Goal: Task Accomplishment & Management: Use online tool/utility

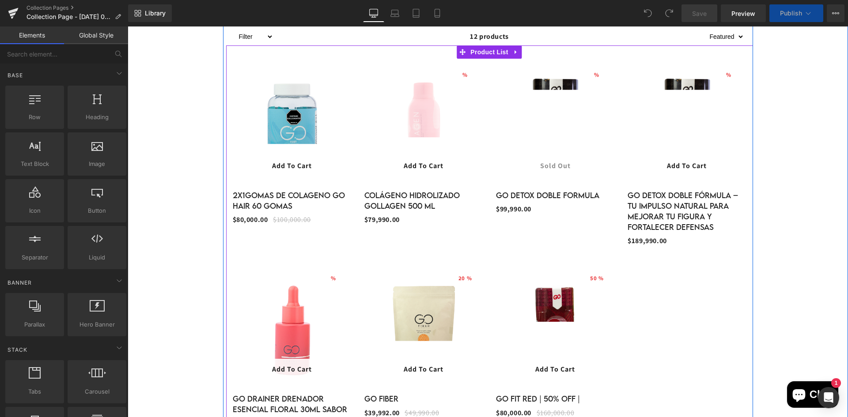
scroll to position [221, 0]
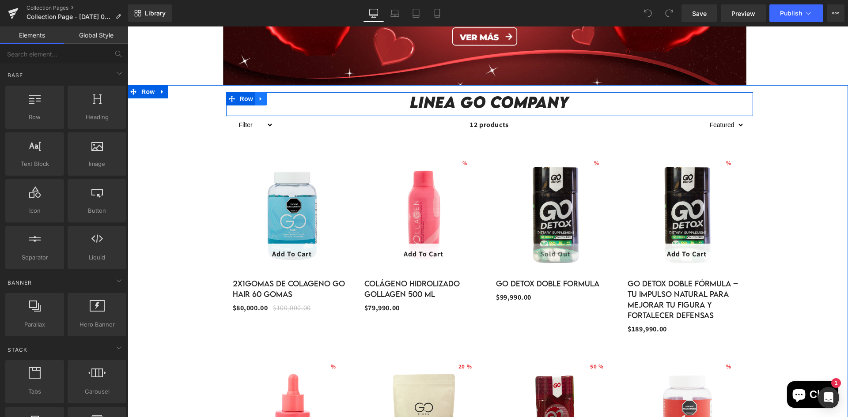
click at [256, 94] on div "Linea GO company Heading Row Filter Go Detox Marca Go Company Producto Go Detox…" at bounding box center [488, 319] width 530 height 468
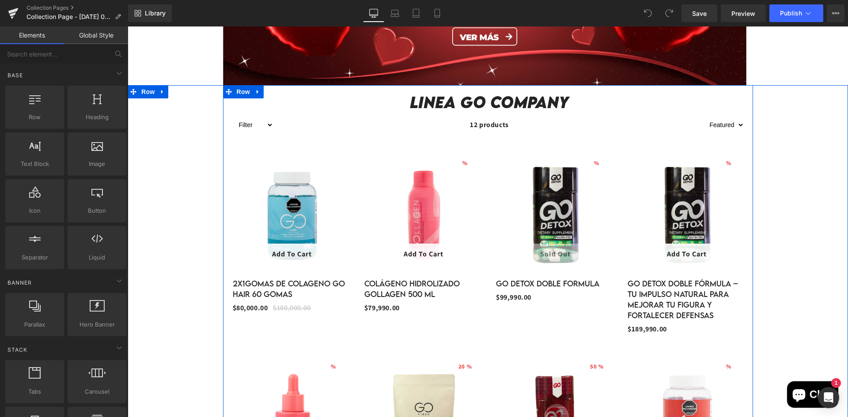
click at [256, 94] on icon at bounding box center [258, 91] width 6 height 7
click at [275, 95] on link at bounding box center [280, 91] width 11 height 13
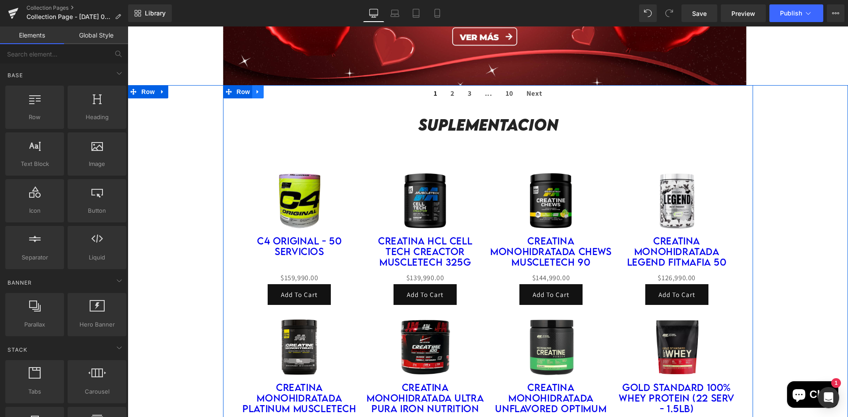
click at [257, 93] on icon at bounding box center [258, 92] width 2 height 4
click at [279, 91] on icon at bounding box center [281, 92] width 6 height 6
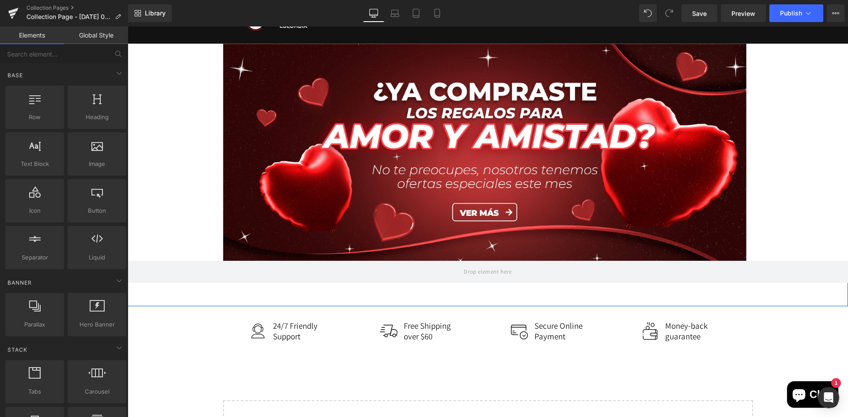
scroll to position [132, 0]
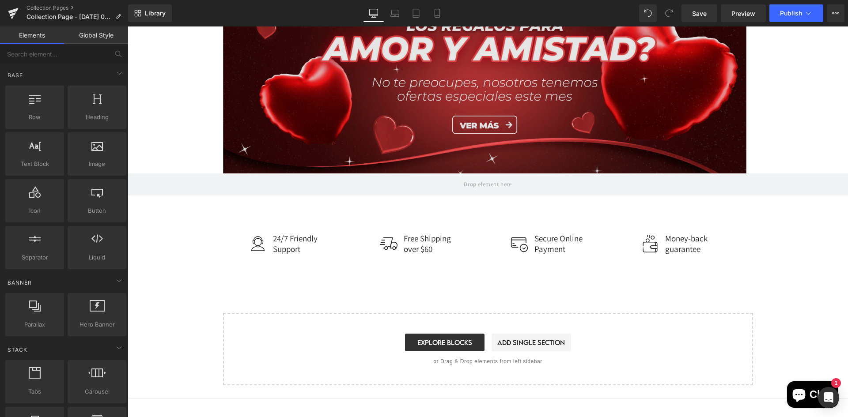
click at [326, 136] on img at bounding box center [484, 64] width 523 height 217
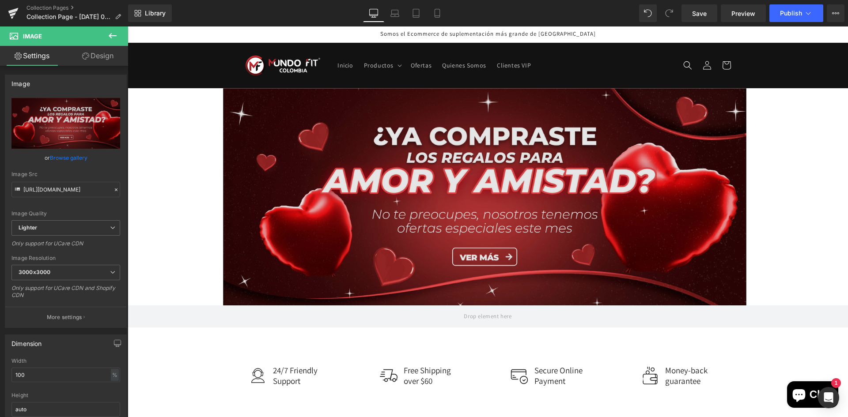
scroll to position [0, 0]
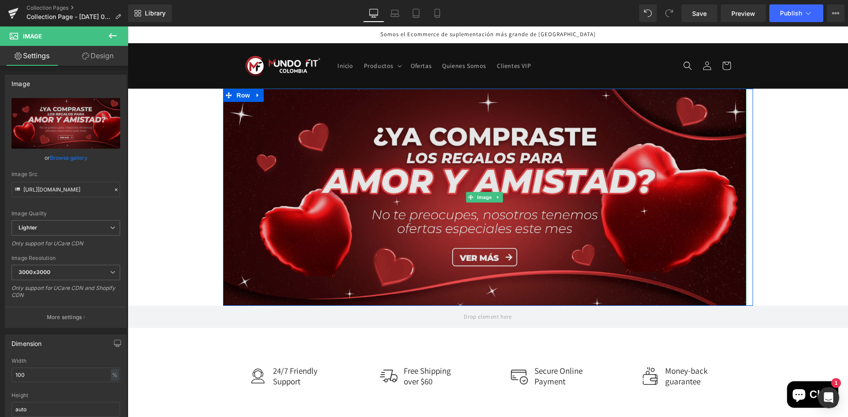
click at [419, 240] on img at bounding box center [484, 197] width 523 height 217
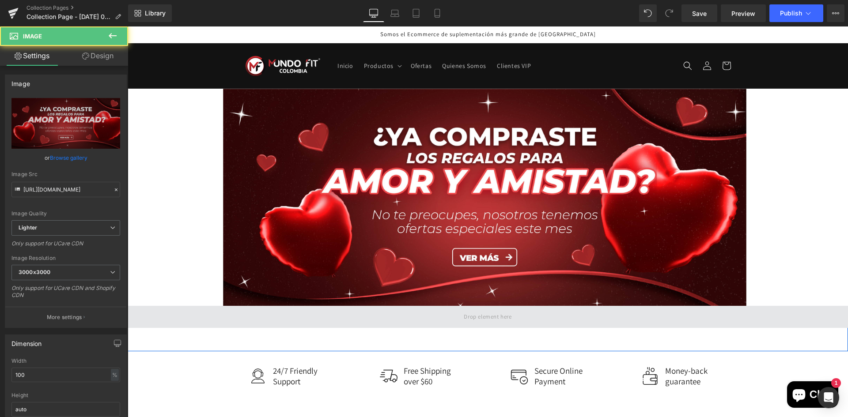
click at [288, 321] on span at bounding box center [488, 317] width 720 height 22
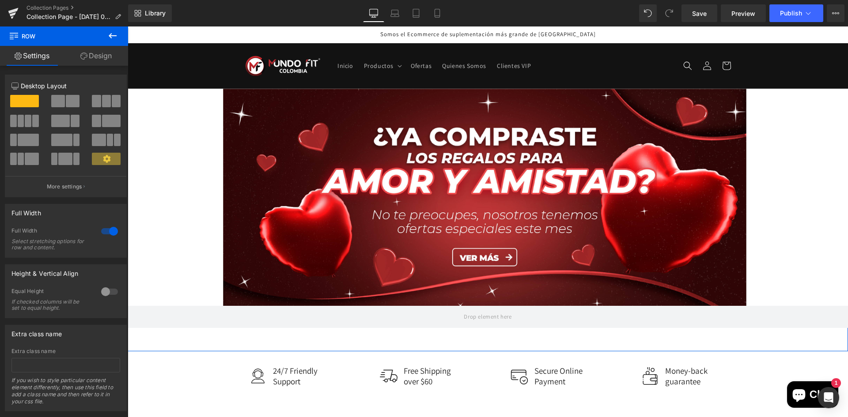
click at [157, 344] on div "Row" at bounding box center [488, 328] width 720 height 45
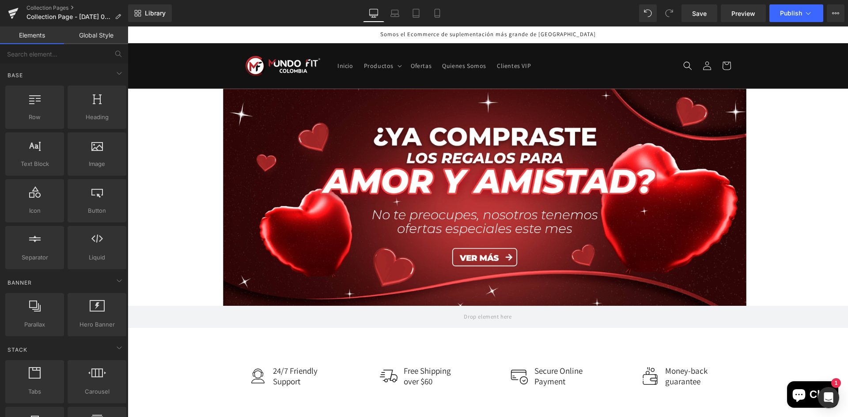
click at [200, 208] on div "Image Row Row Image 24/7 Friendly Support Text Block Row Image Free Shipping ov…" at bounding box center [488, 303] width 720 height 429
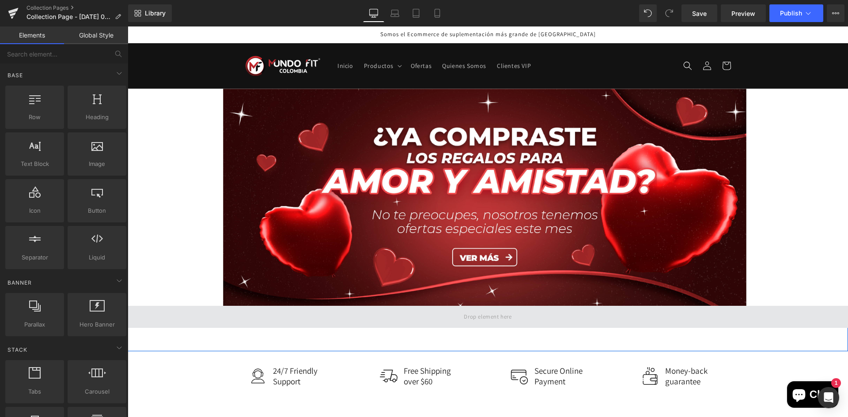
click at [294, 321] on span at bounding box center [488, 317] width 720 height 22
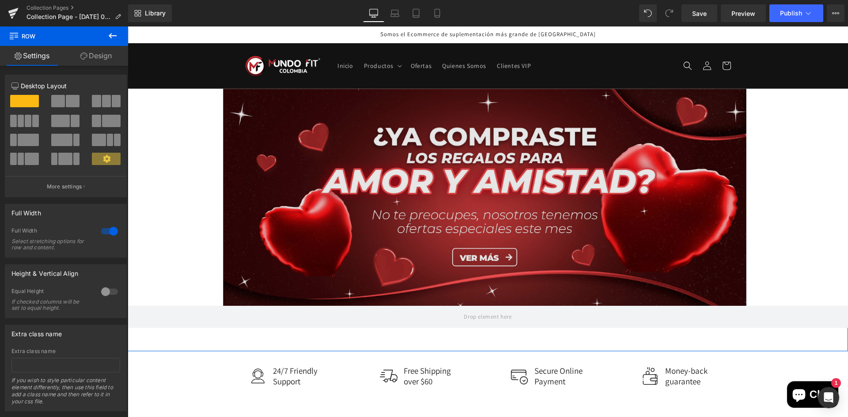
click at [317, 235] on img at bounding box center [484, 197] width 523 height 217
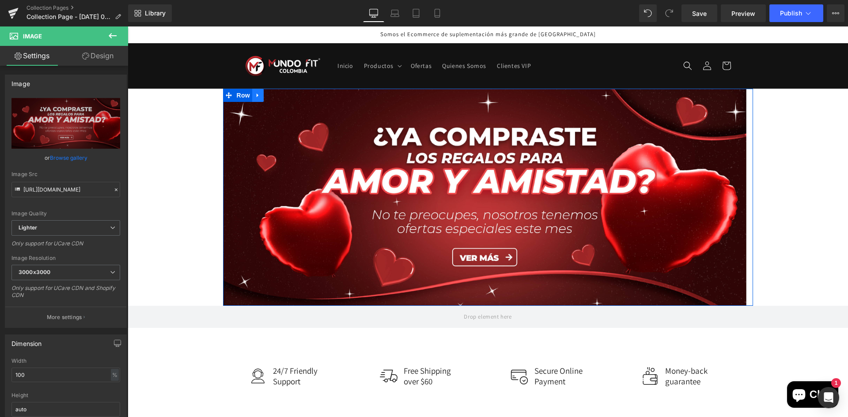
click at [259, 97] on icon at bounding box center [258, 95] width 6 height 7
click at [280, 97] on icon at bounding box center [281, 95] width 6 height 7
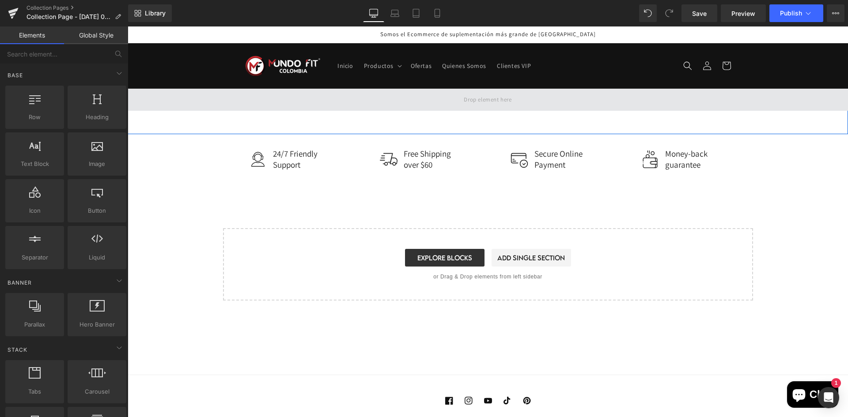
click at [242, 102] on span at bounding box center [488, 100] width 720 height 22
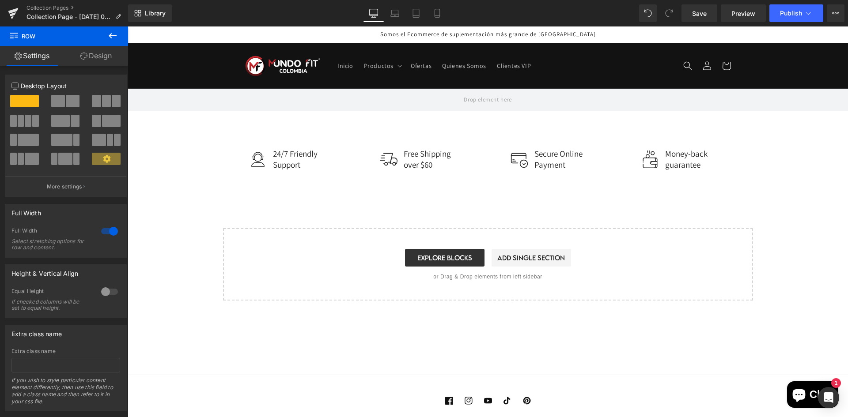
click at [106, 35] on button at bounding box center [112, 35] width 31 height 19
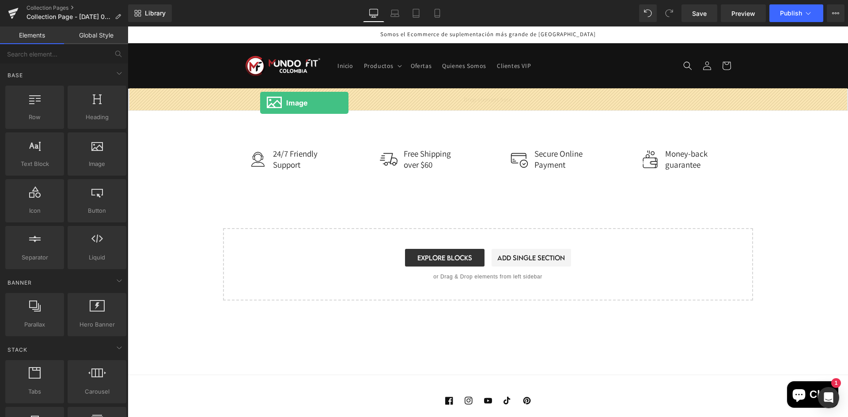
drag, startPoint x: 227, startPoint y: 183, endPoint x: 260, endPoint y: 103, distance: 86.5
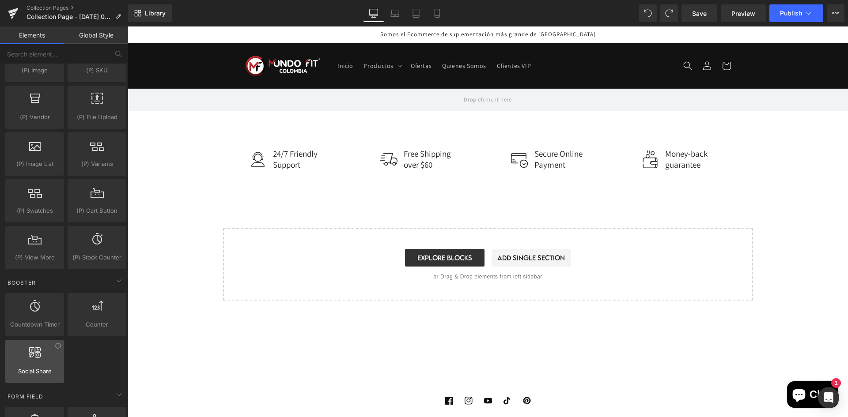
scroll to position [972, 0]
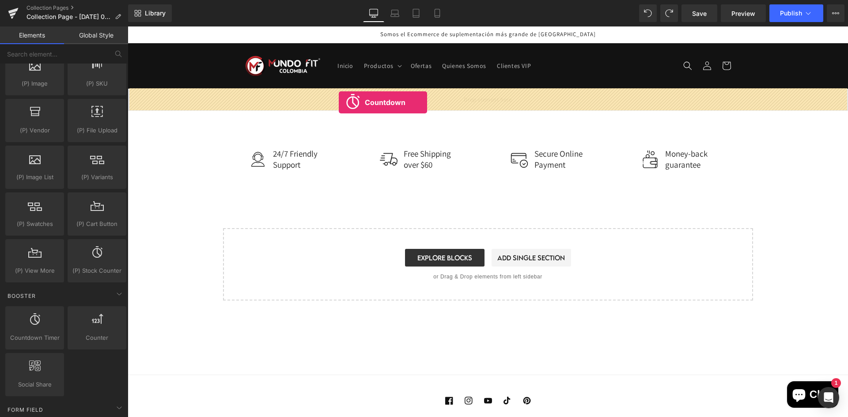
drag, startPoint x: 174, startPoint y: 367, endPoint x: 339, endPoint y: 102, distance: 311.4
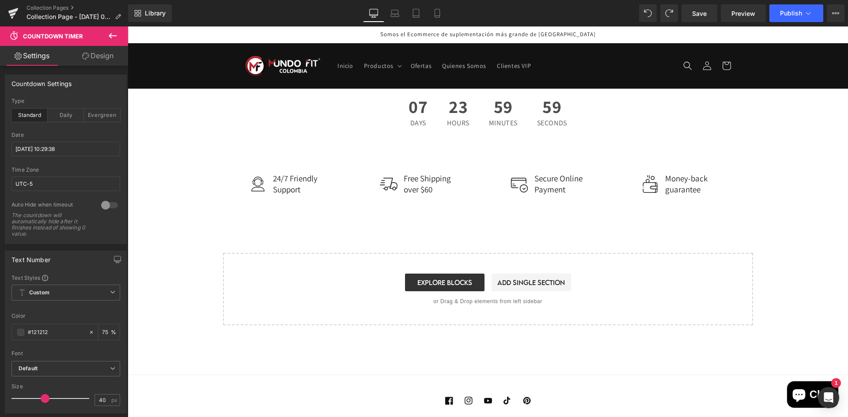
click at [254, 108] on div "07 Days 23 Hours 59 Minutes 59 Seconds" at bounding box center [488, 112] width 720 height 47
click at [91, 58] on link "Design" at bounding box center [98, 56] width 64 height 20
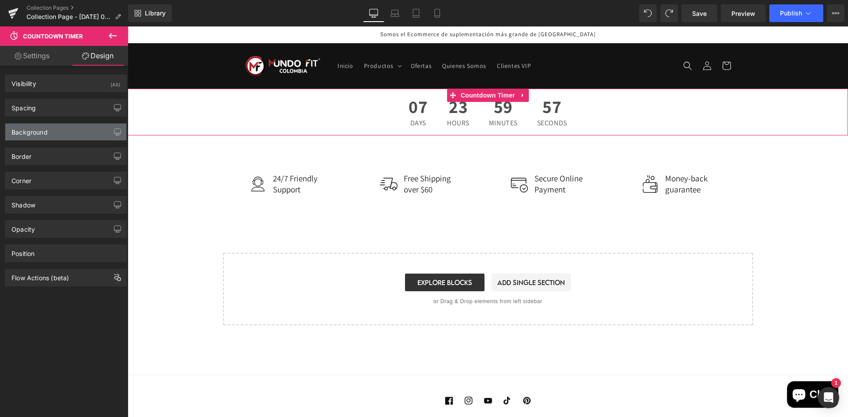
click at [80, 132] on div "Background" at bounding box center [65, 132] width 121 height 17
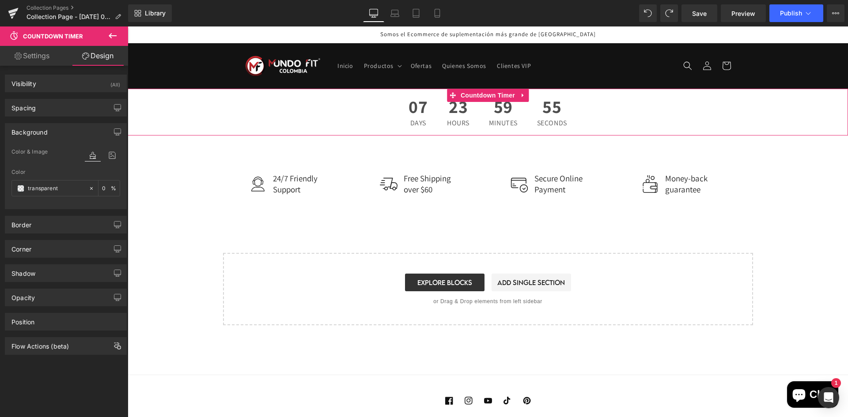
click at [126, 148] on div "Background Color & Image color transparent Color transparent 0 % Image Replace …" at bounding box center [66, 163] width 132 height 93
click at [110, 152] on icon at bounding box center [112, 155] width 16 height 11
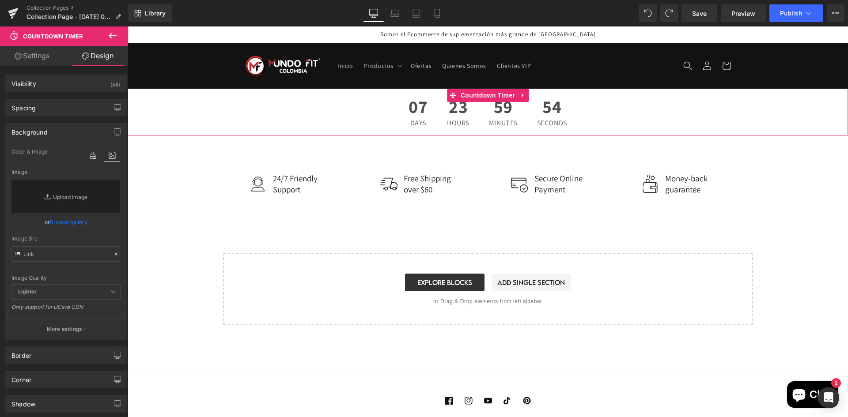
click at [66, 220] on link "Browse gallery" at bounding box center [69, 222] width 38 height 15
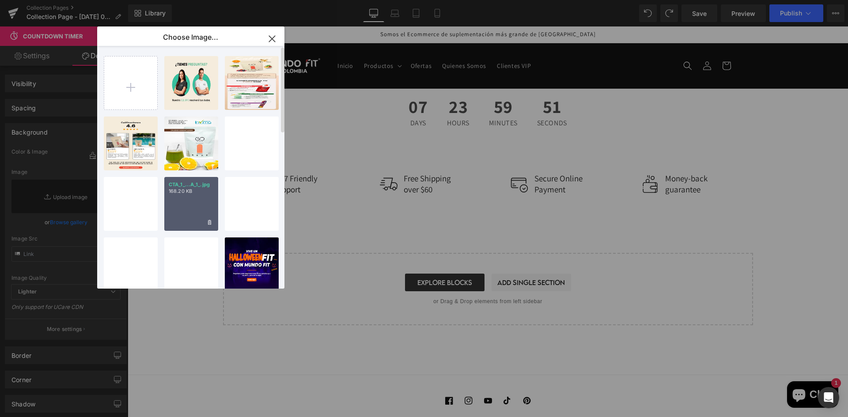
scroll to position [88, 0]
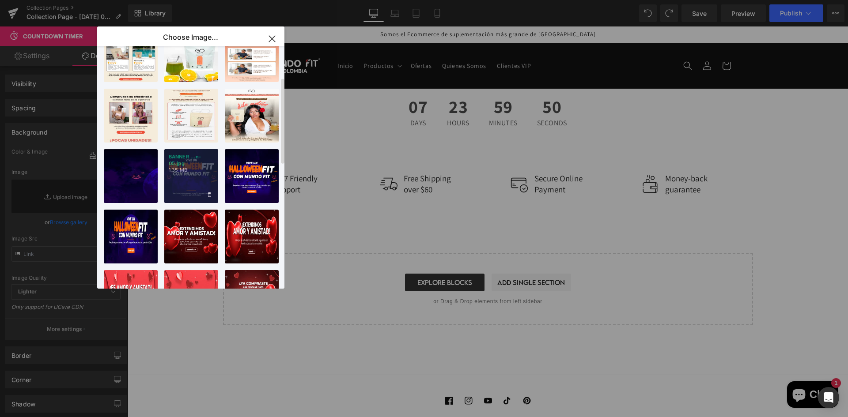
click at [200, 189] on div "BANNER ...n-05.jpg 1.35 MB" at bounding box center [191, 176] width 54 height 54
type input "[URL][DOMAIN_NAME]"
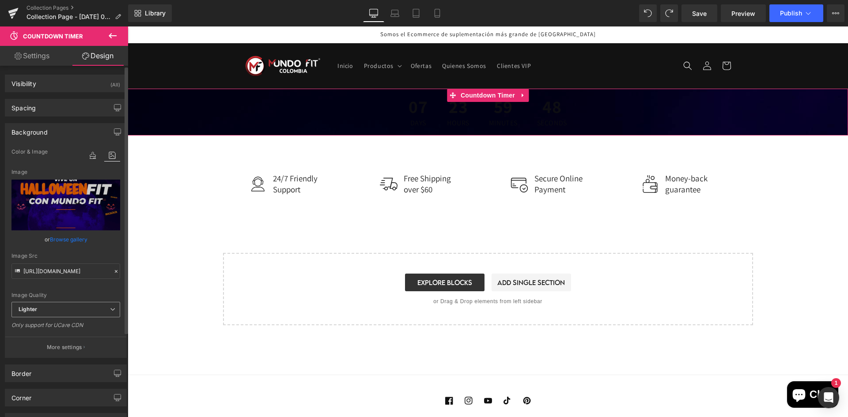
click at [98, 302] on span "Lighter" at bounding box center [65, 309] width 109 height 15
click at [98, 304] on span "Lighter" at bounding box center [65, 309] width 109 height 15
click at [84, 272] on input "[URL][DOMAIN_NAME]" at bounding box center [65, 271] width 109 height 15
click at [113, 268] on div at bounding box center [116, 272] width 8 height 10
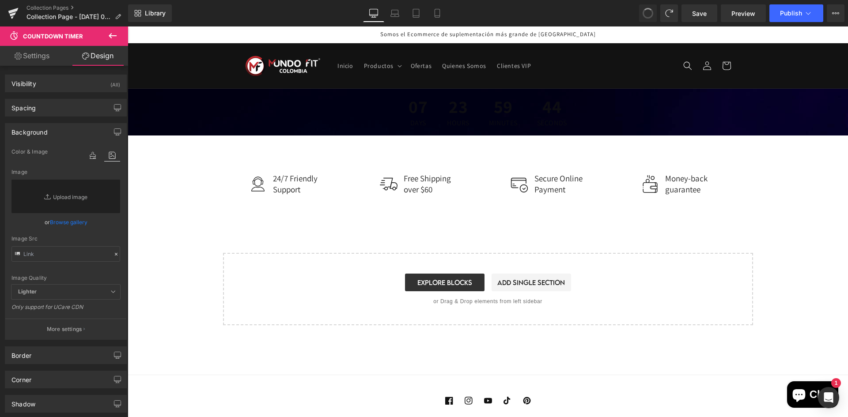
type input "[URL][DOMAIN_NAME]"
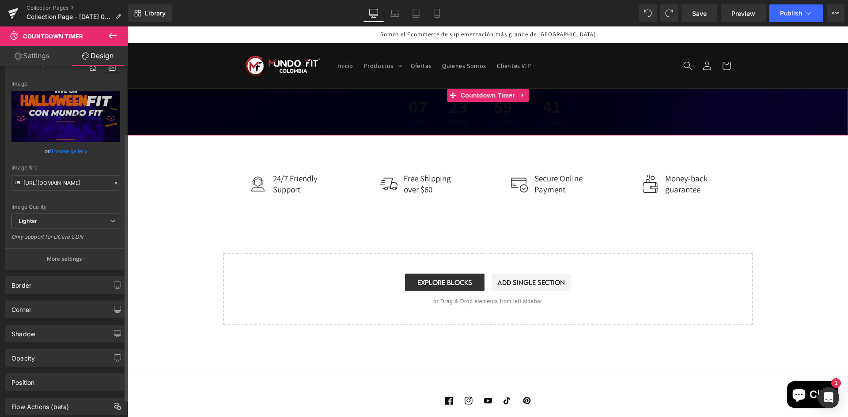
click at [63, 263] on button "More settings" at bounding box center [65, 259] width 121 height 21
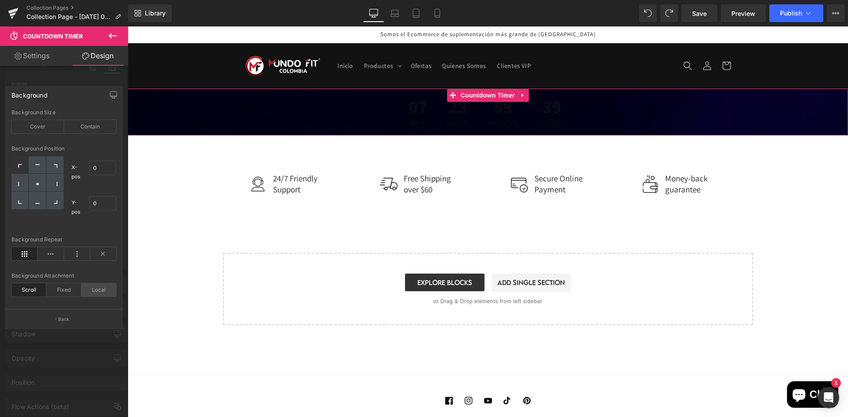
click at [97, 292] on div "Local" at bounding box center [98, 290] width 35 height 13
click at [73, 291] on div "Fixed" at bounding box center [63, 290] width 35 height 13
click at [36, 294] on div "Scroll" at bounding box center [28, 290] width 35 height 13
click at [99, 124] on div "Contain" at bounding box center [90, 126] width 53 height 13
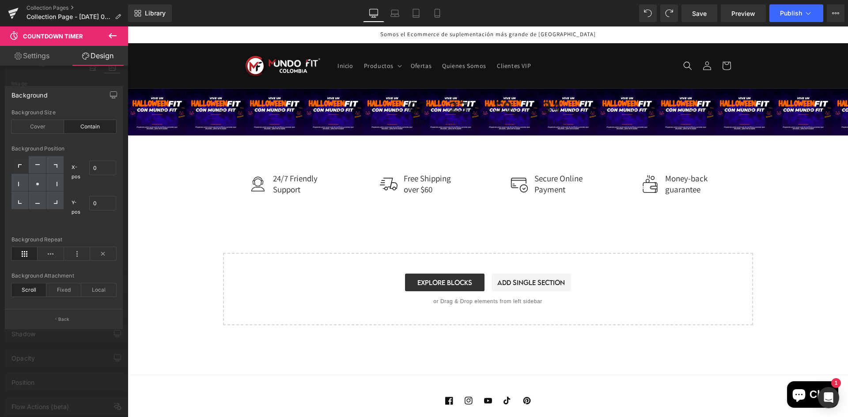
click at [312, 159] on body "Ir directamente al contenido Tu carrito esta vacío Seguir comprando ¿Tienes una…" at bounding box center [488, 251] width 720 height 451
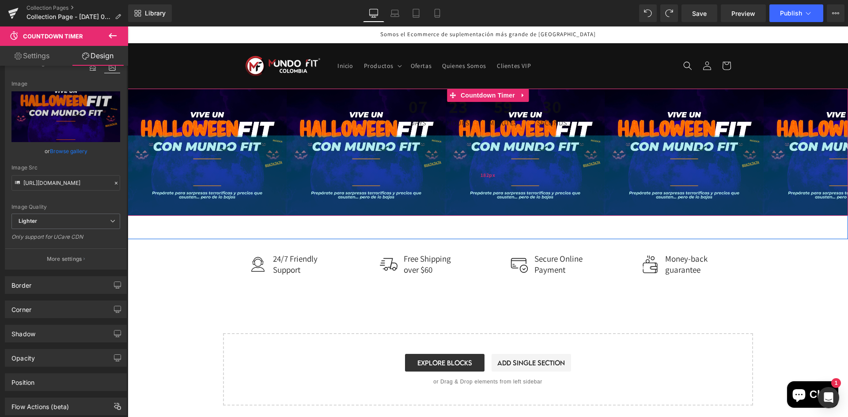
drag, startPoint x: 335, startPoint y: 133, endPoint x: 344, endPoint y: 213, distance: 81.0
click at [344, 213] on div "182px" at bounding box center [488, 176] width 720 height 80
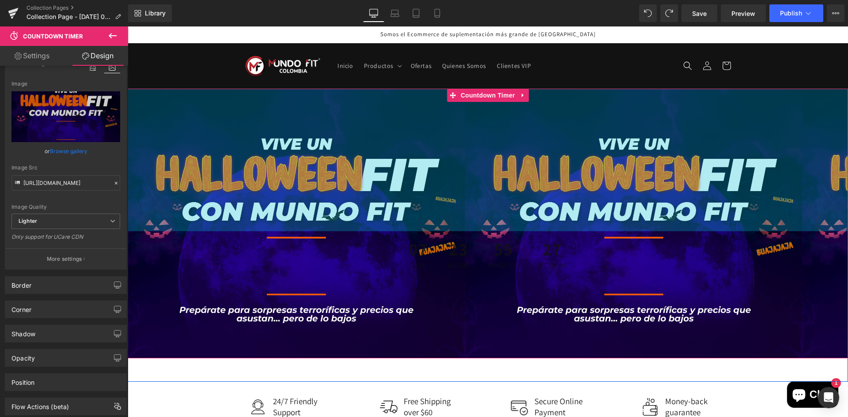
drag, startPoint x: 373, startPoint y: 89, endPoint x: 385, endPoint y: 233, distance: 144.5
click at [385, 233] on div "07 Days 23 Hours 59 Minutes 27 Seconds Countdown Timer 323px 182px" at bounding box center [488, 224] width 720 height 270
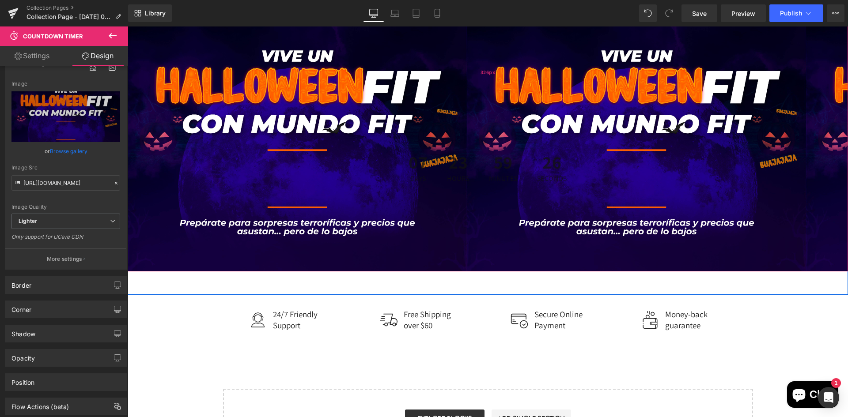
click at [413, 115] on div "326px" at bounding box center [488, 72] width 720 height 144
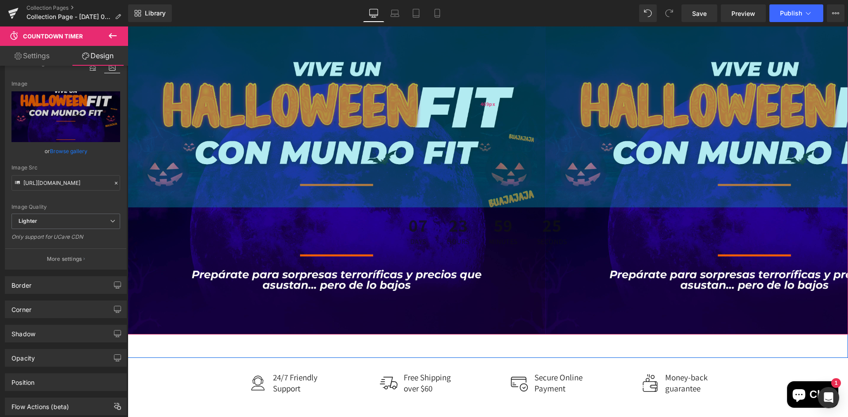
drag, startPoint x: 413, startPoint y: 115, endPoint x: 410, endPoint y: 178, distance: 63.2
click at [410, 178] on div "469px" at bounding box center [488, 103] width 720 height 207
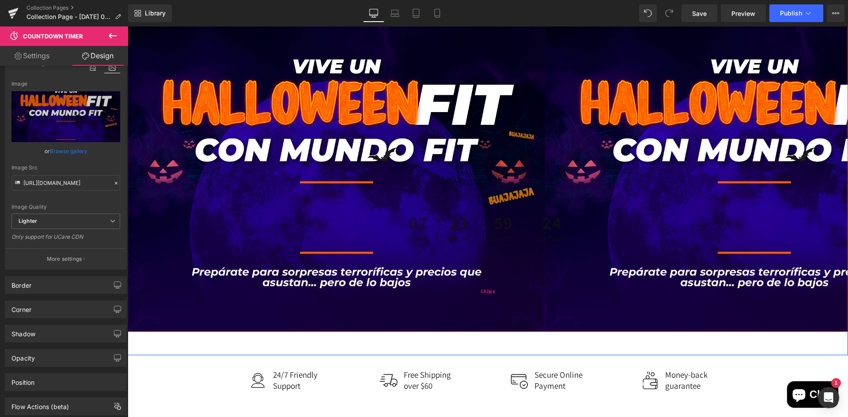
scroll to position [221, 0]
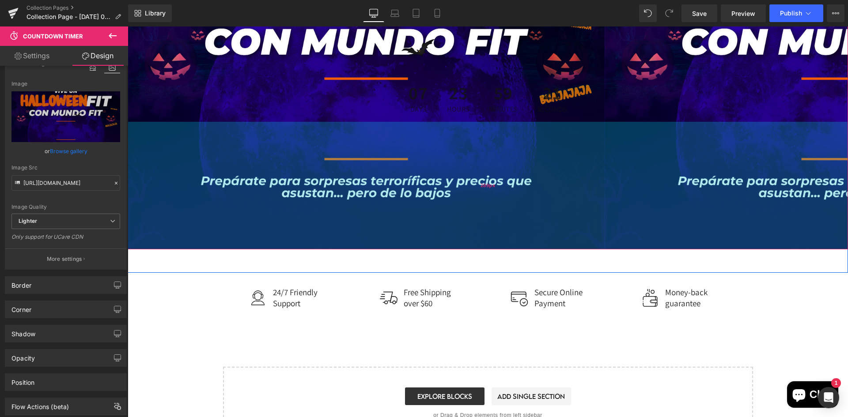
drag, startPoint x: 402, startPoint y: 141, endPoint x: 404, endPoint y: 188, distance: 47.3
click at [404, 188] on div "289px" at bounding box center [488, 186] width 720 height 128
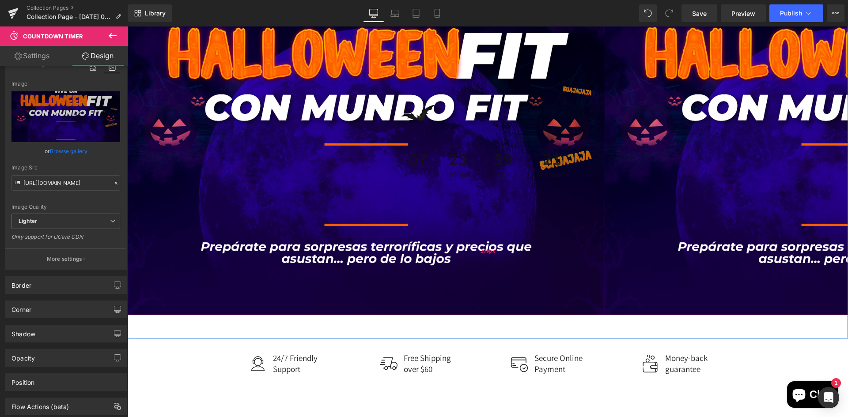
scroll to position [44, 0]
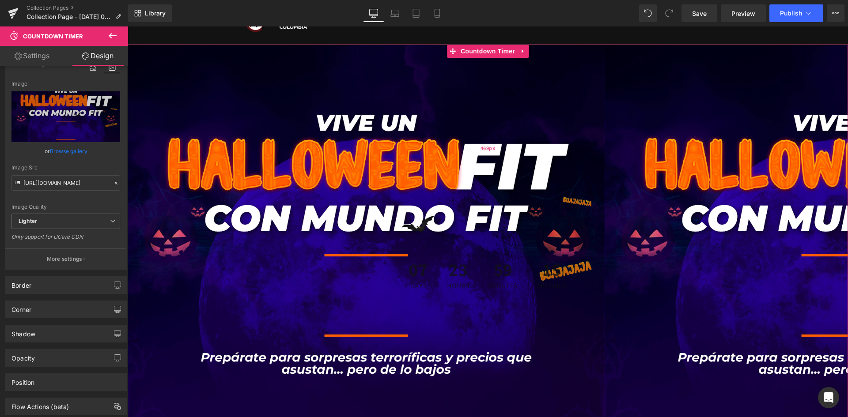
click at [260, 68] on div "469px" at bounding box center [488, 148] width 720 height 207
click at [474, 54] on span "Countdown Timer" at bounding box center [487, 51] width 59 height 13
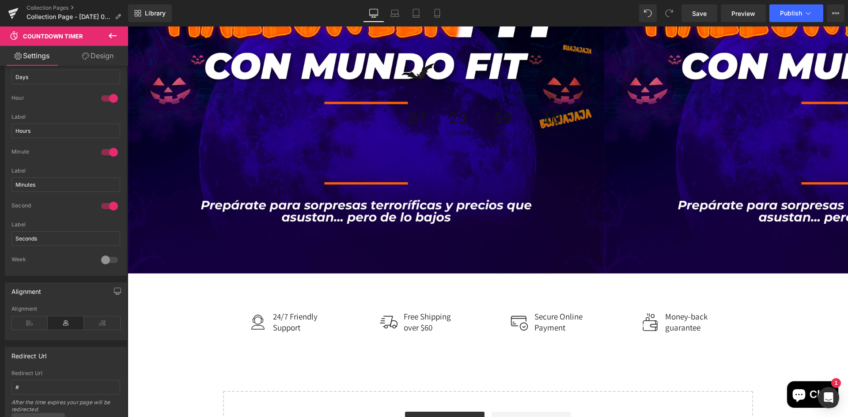
scroll to position [265, 0]
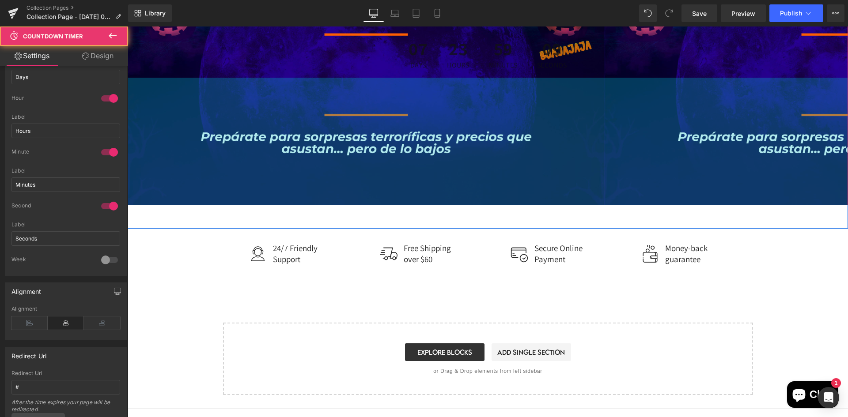
click at [204, 203] on div "07 Days 23 Hours 59 Minutes 09 Seconds Countdown Timer 469px 289px" at bounding box center [488, 15] width 720 height 382
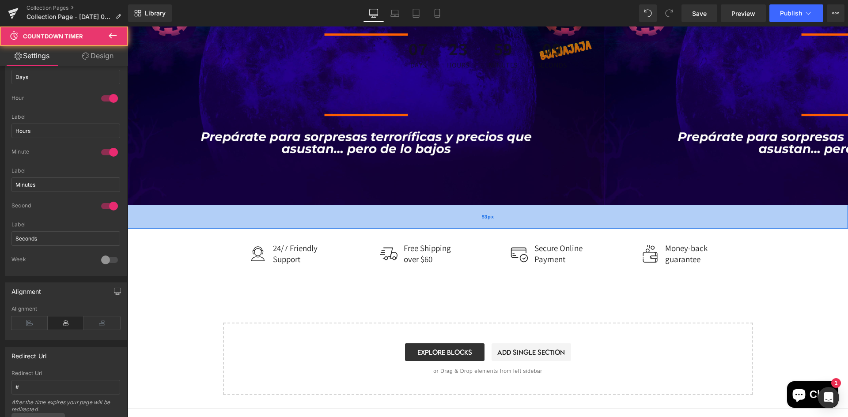
click at [200, 212] on div "53px" at bounding box center [488, 216] width 720 height 23
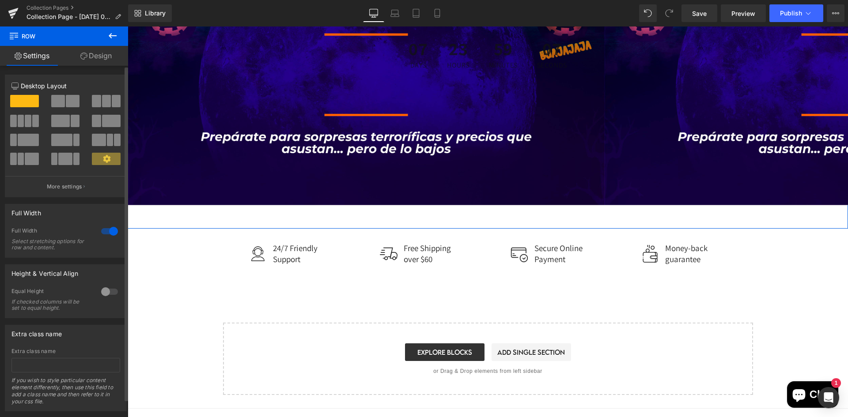
click at [107, 229] on div at bounding box center [109, 231] width 21 height 14
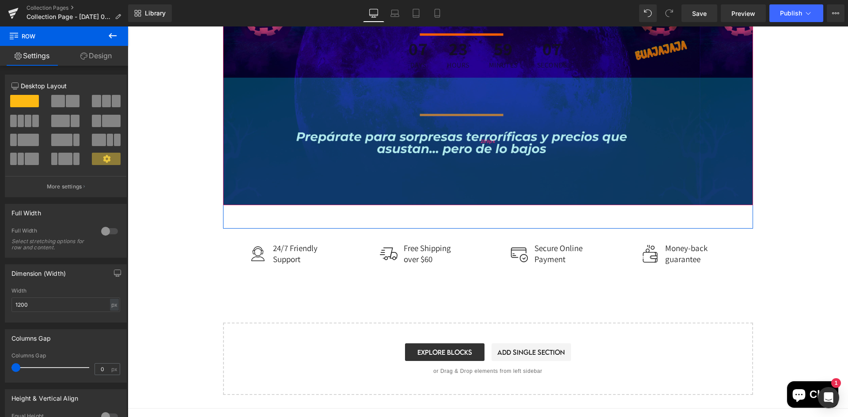
scroll to position [88, 0]
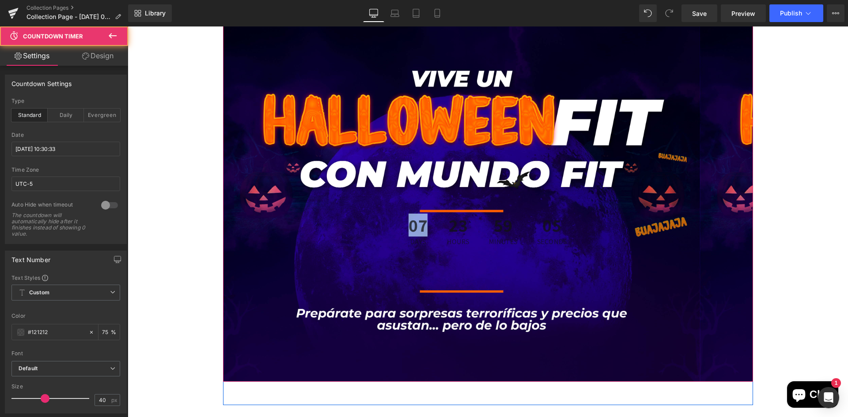
click at [425, 234] on span "07" at bounding box center [417, 227] width 19 height 22
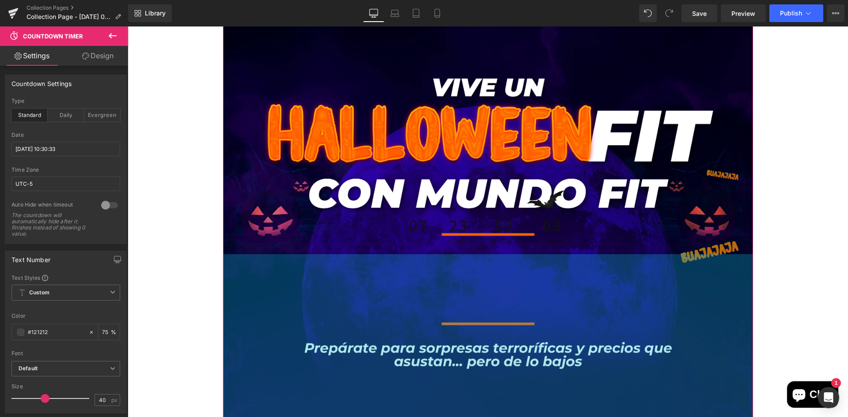
drag, startPoint x: 496, startPoint y: 254, endPoint x: 474, endPoint y: 245, distance: 23.7
click at [487, 310] on div "419px" at bounding box center [488, 346] width 530 height 185
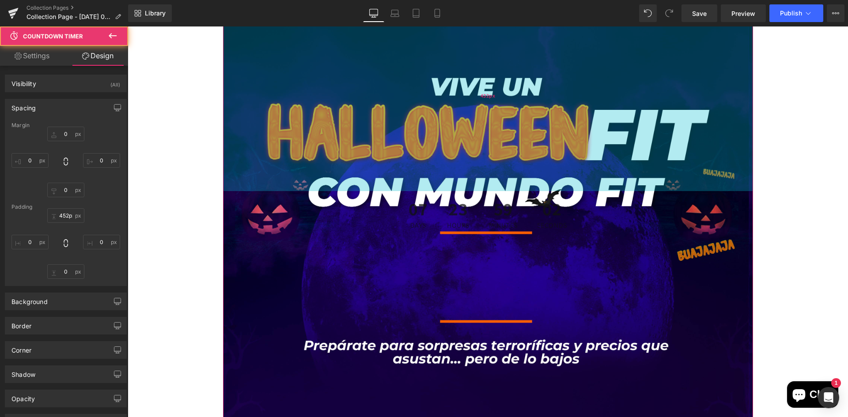
type input "0"
type input "432"
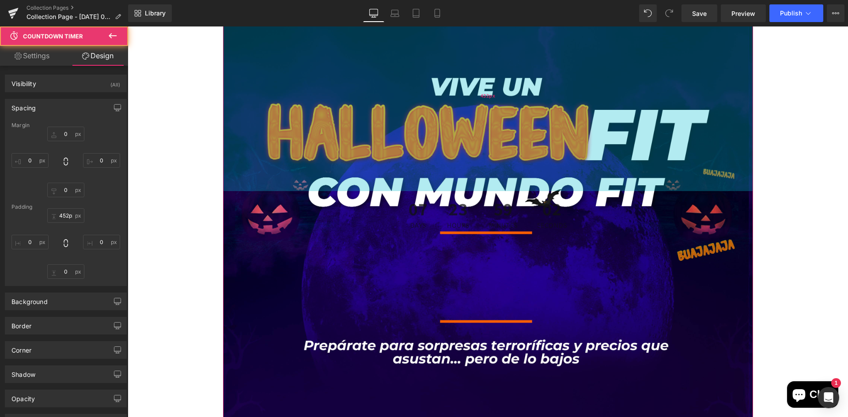
type input "0"
type input "415"
type input "0"
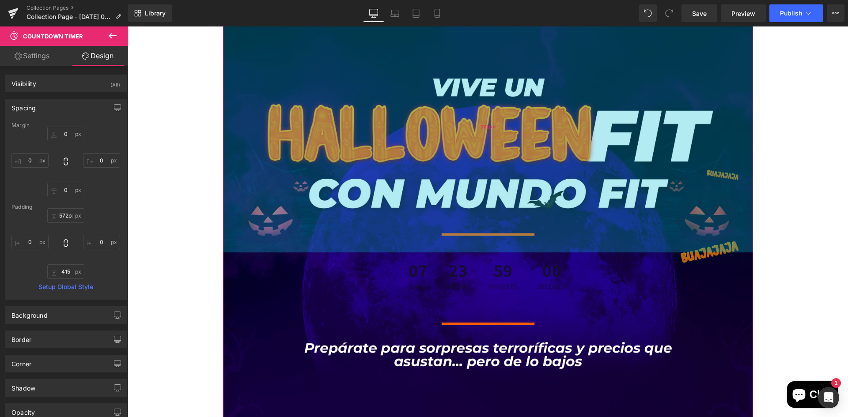
type input "573px"
drag, startPoint x: 475, startPoint y: 176, endPoint x: 474, endPoint y: 238, distance: 62.3
click at [474, 238] on div "571px" at bounding box center [488, 126] width 530 height 252
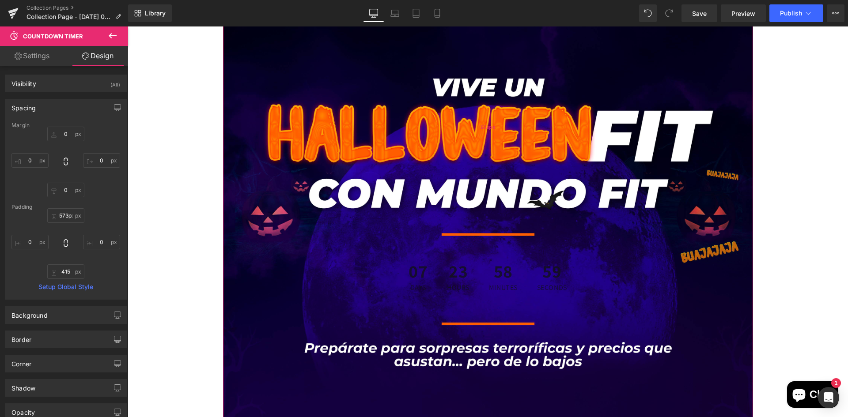
scroll to position [177, 0]
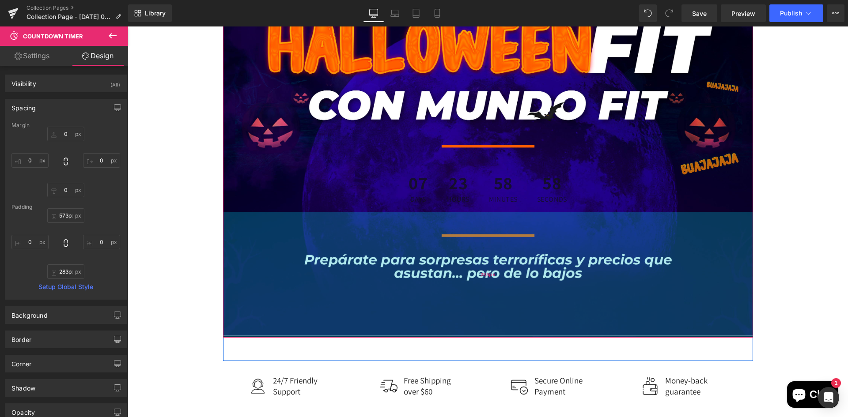
type input "282px"
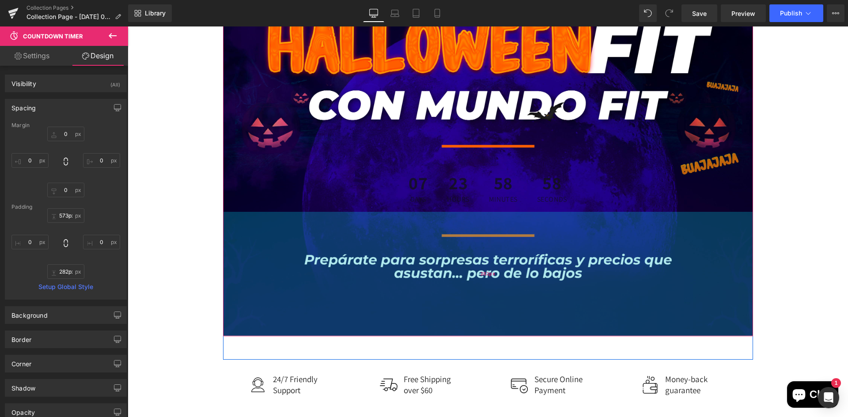
drag, startPoint x: 493, startPoint y: 290, endPoint x: 494, endPoint y: 237, distance: 53.0
click at [494, 237] on div "282px" at bounding box center [488, 274] width 530 height 125
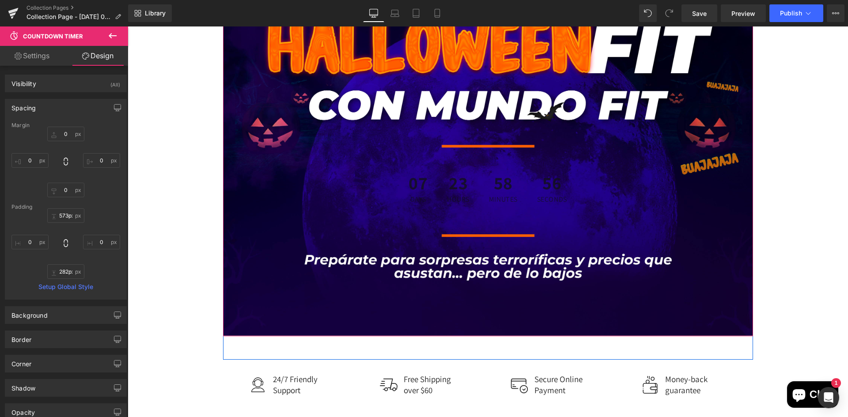
click at [412, 192] on span "07" at bounding box center [417, 185] width 19 height 22
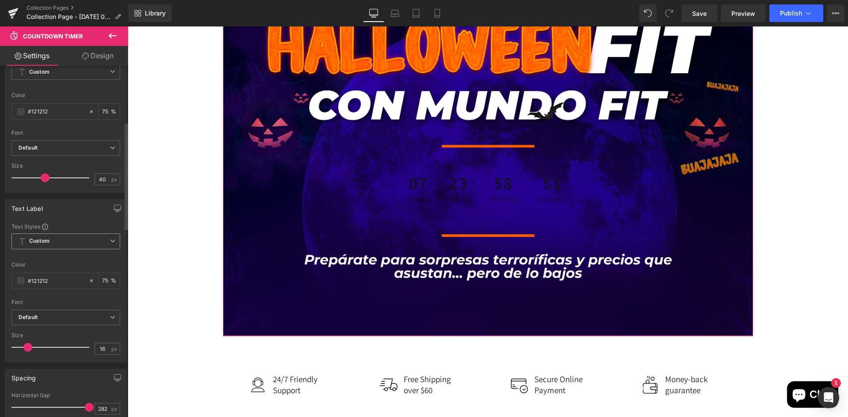
scroll to position [183, 0]
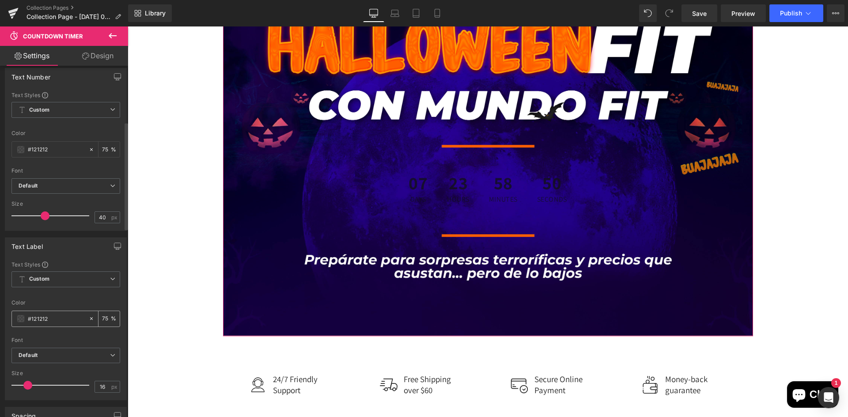
click at [47, 324] on div "#121212" at bounding box center [50, 318] width 76 height 15
click at [49, 321] on input "#121212" at bounding box center [56, 319] width 57 height 10
click at [28, 316] on input "#121212" at bounding box center [56, 319] width 57 height 10
click at [22, 316] on span at bounding box center [20, 318] width 7 height 7
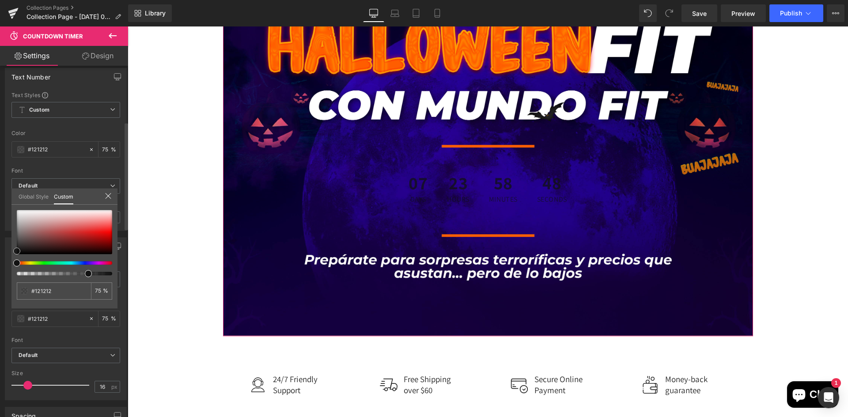
type input "#ad9393"
type input "#c3b0b0"
type input "#cec9c9"
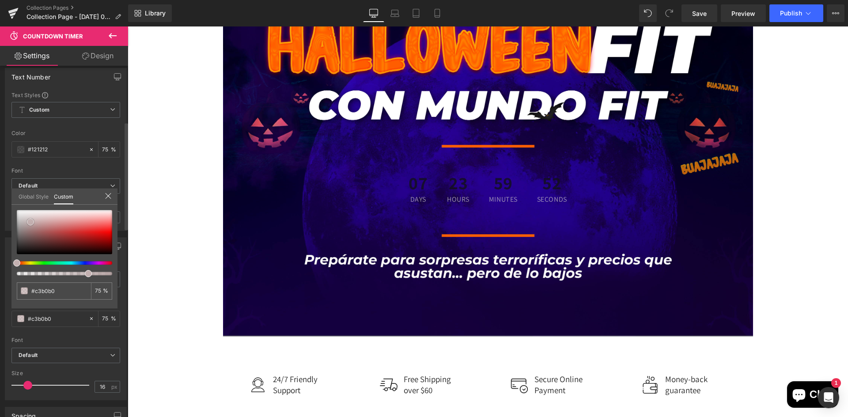
type input "#cec9c9"
type input "#efefef"
type input "#ffffff"
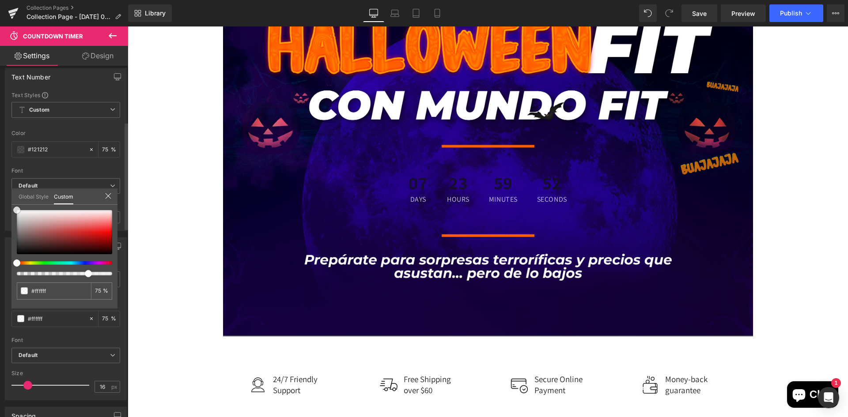
drag, startPoint x: 30, startPoint y: 222, endPoint x: 12, endPoint y: 205, distance: 25.3
click at [12, 205] on div "#ffffff 75 %" at bounding box center [64, 210] width 106 height 11
type input "79"
type input "81"
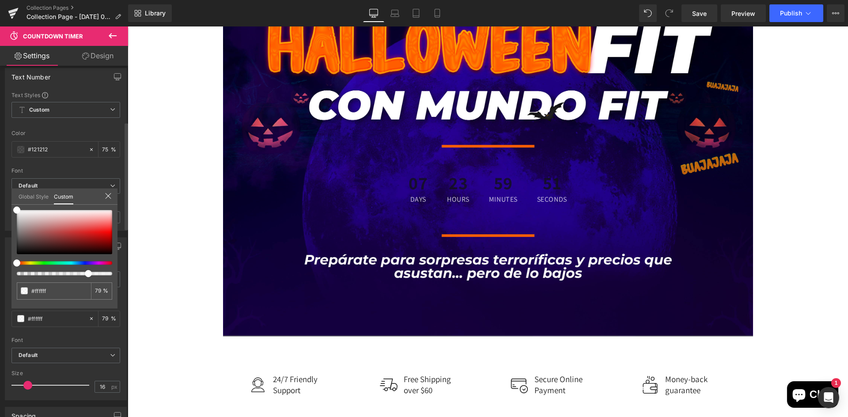
type input "81"
type input "86"
type input "96"
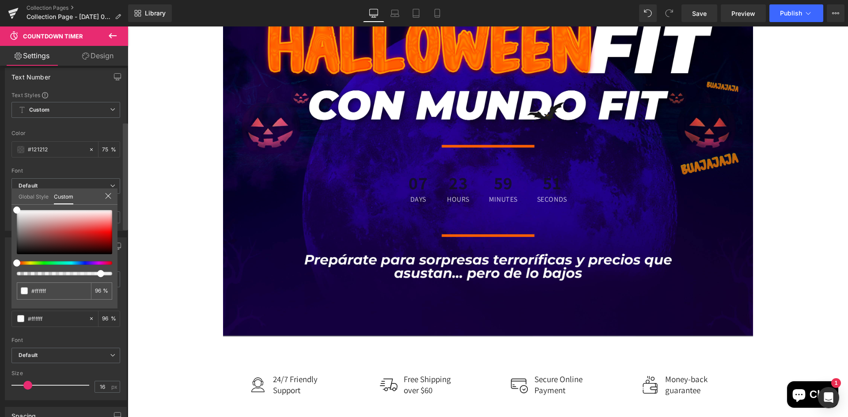
type input "100"
drag, startPoint x: 217, startPoint y: 300, endPoint x: 147, endPoint y: 272, distance: 75.4
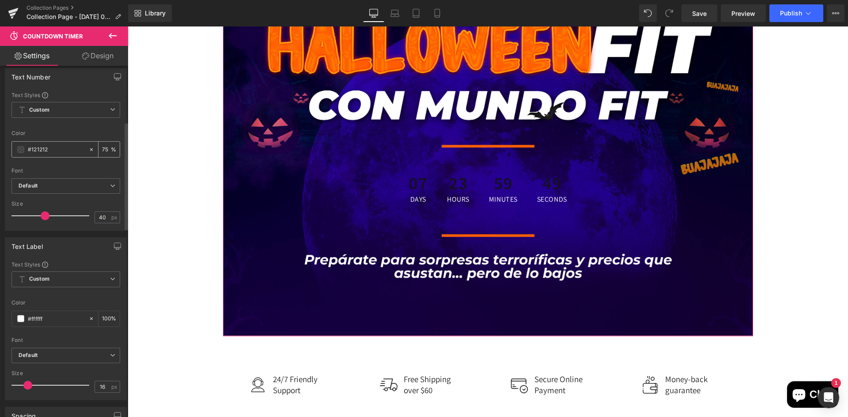
click at [19, 151] on span at bounding box center [20, 149] width 7 height 7
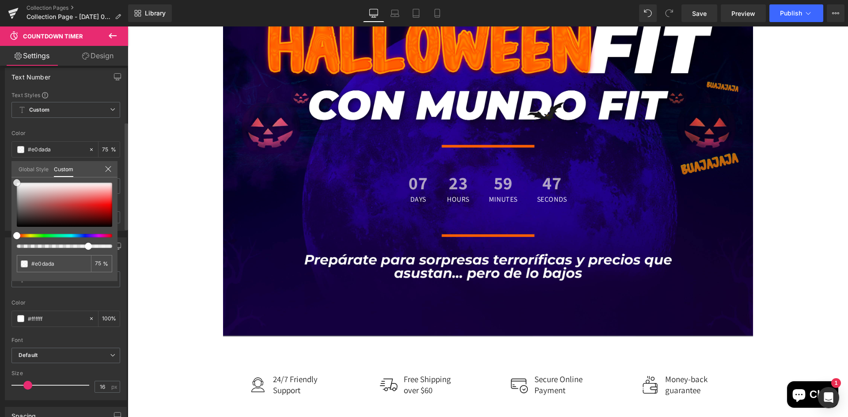
type input "#e0dada"
type input "#ffffff"
drag, startPoint x: 24, startPoint y: 189, endPoint x: 14, endPoint y: 183, distance: 11.3
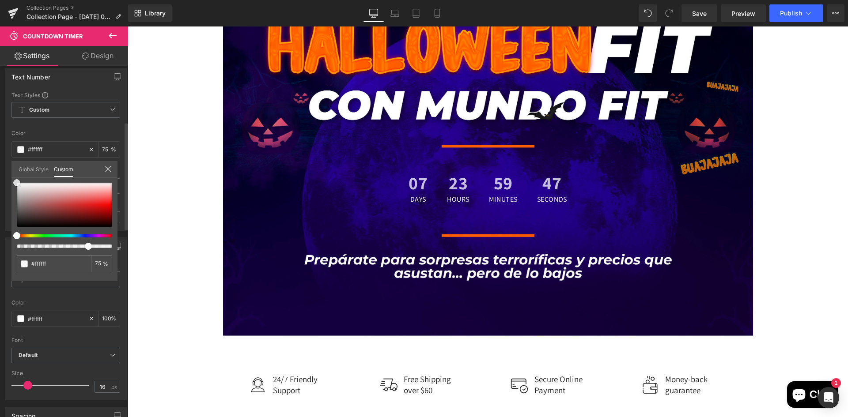
click at [17, 183] on div at bounding box center [64, 205] width 95 height 44
type input "76"
type input "79"
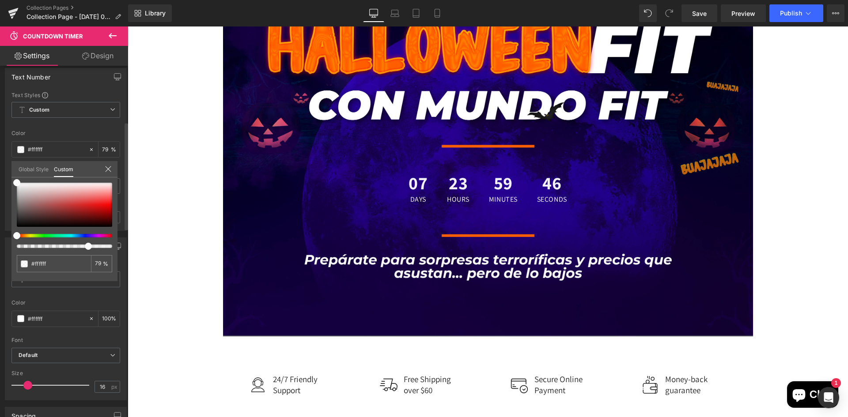
type input "94"
type input "100"
drag, startPoint x: 212, startPoint y: 274, endPoint x: 254, endPoint y: 276, distance: 42.5
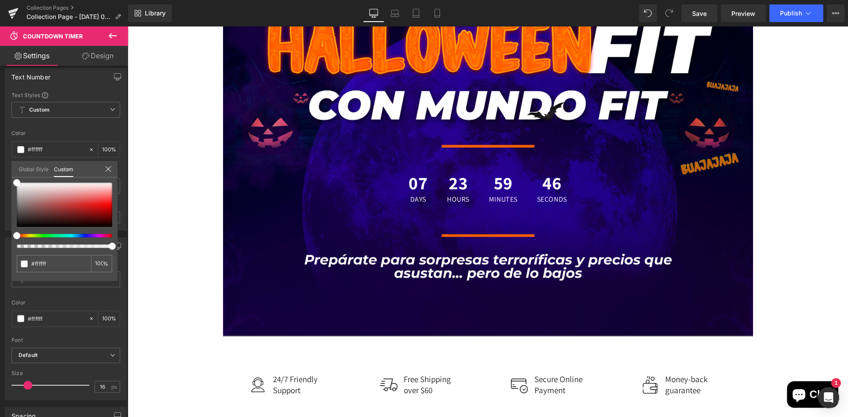
click at [131, 233] on body "Ir directamente al contenido Tu carrito esta vacío Seguir comprando ¿Tienes una…" at bounding box center [488, 246] width 720 height 793
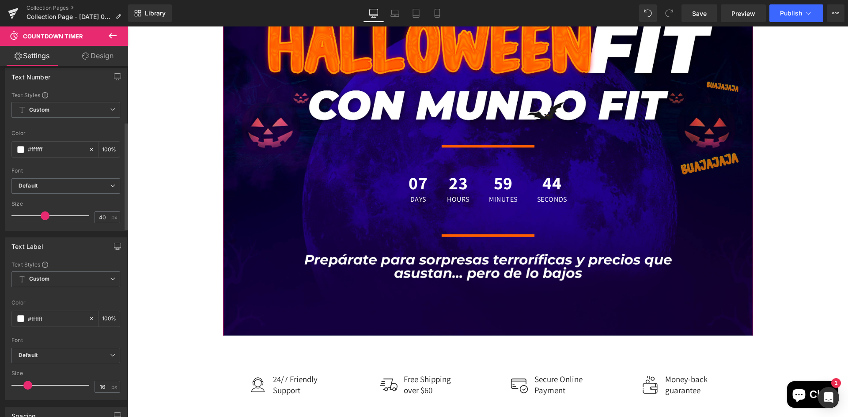
drag, startPoint x: 47, startPoint y: 217, endPoint x: 55, endPoint y: 215, distance: 8.2
click at [55, 215] on div at bounding box center [52, 216] width 73 height 18
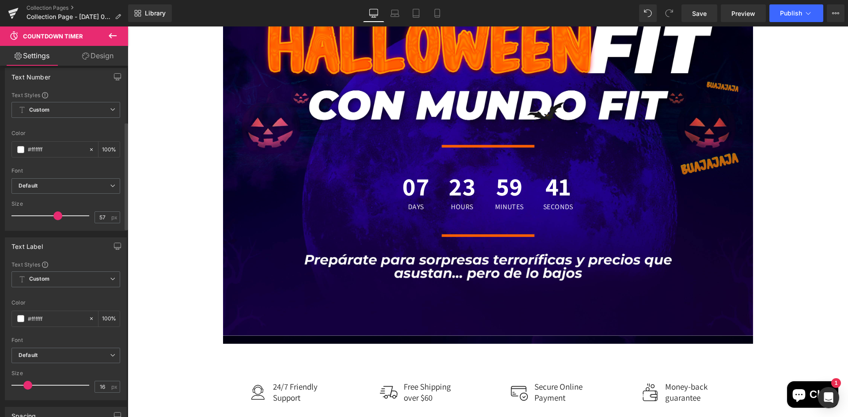
type input "56"
drag, startPoint x: 44, startPoint y: 215, endPoint x: 55, endPoint y: 214, distance: 11.6
click at [55, 214] on span at bounding box center [57, 216] width 9 height 9
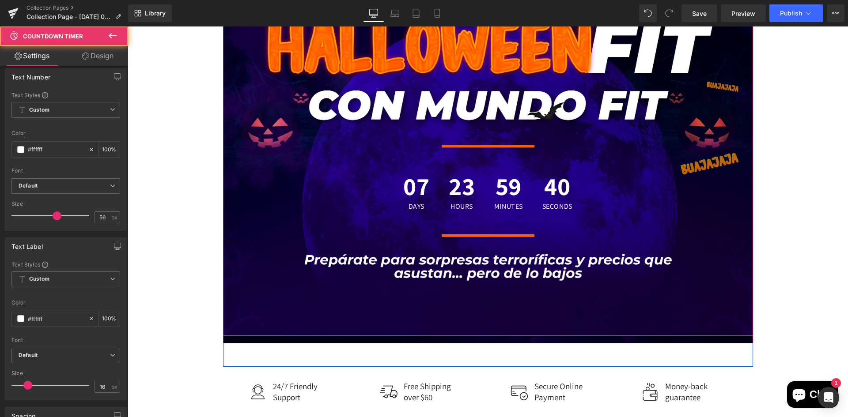
click at [368, 306] on div "07 Days 23 Hours 59 Minutes 40 Seconds Countdown Timer" at bounding box center [488, 127] width 530 height 431
click at [366, 337] on div "07 Days 23 Hours 59 Minutes 39 Seconds Countdown Timer" at bounding box center [488, 127] width 530 height 431
click at [371, 319] on div "07 Days 23 Hours 59 Minutes 39 Seconds Countdown Timer" at bounding box center [488, 127] width 530 height 431
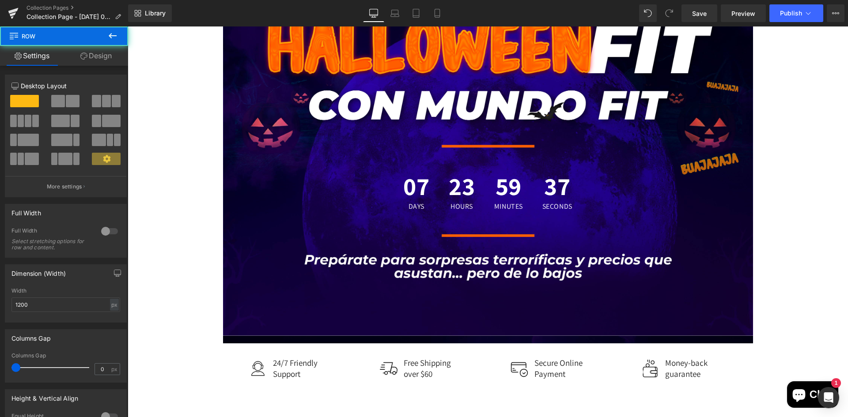
drag, startPoint x: 274, startPoint y: 365, endPoint x: 293, endPoint y: 327, distance: 43.1
click at [278, 339] on div "07 Days 23 Hours 59 Minutes 37 Seconds Countdown Timer Row" at bounding box center [488, 127] width 530 height 431
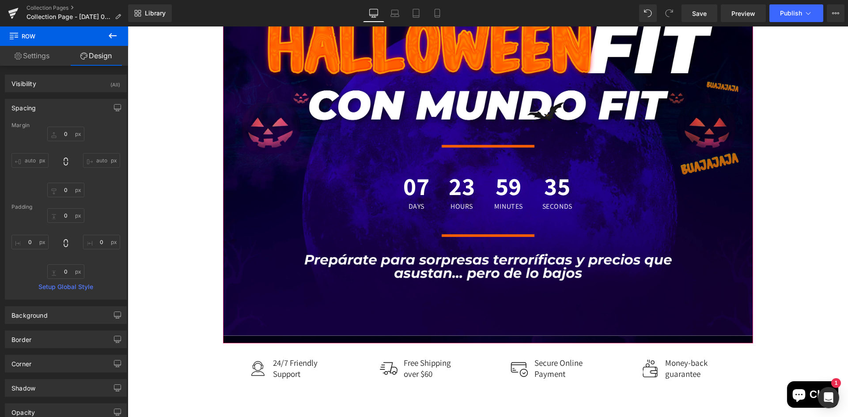
drag, startPoint x: 370, startPoint y: 328, endPoint x: 395, endPoint y: 276, distance: 57.9
click at [370, 327] on div "07 Days 23 Hours 59 Minutes 35 Seconds Countdown Timer" at bounding box center [488, 127] width 530 height 431
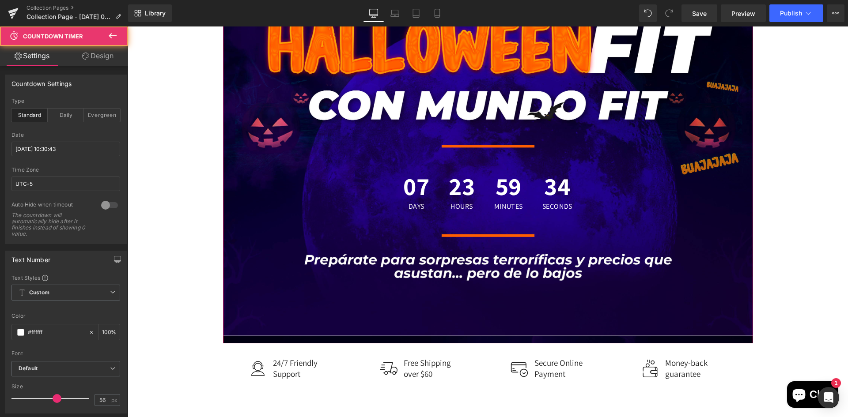
click at [403, 209] on span "Days" at bounding box center [416, 206] width 26 height 7
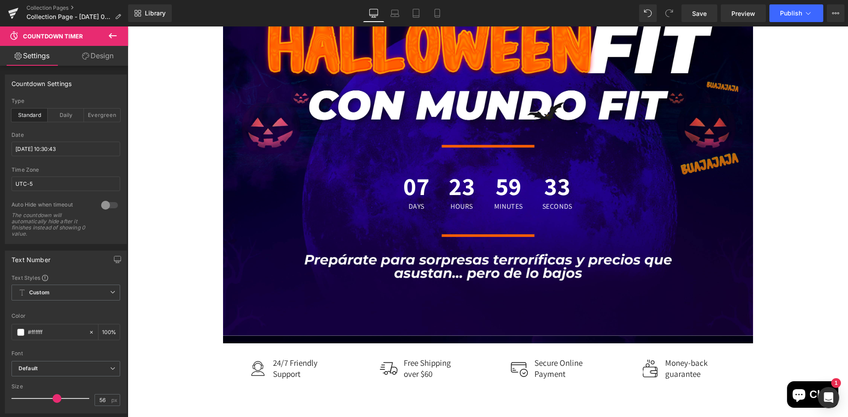
click at [197, 89] on div "07 Days 23 Hours 59 Minutes 33 Seconds Countdown Timer Row Image 24/7 Friendly …" at bounding box center [488, 211] width 720 height 598
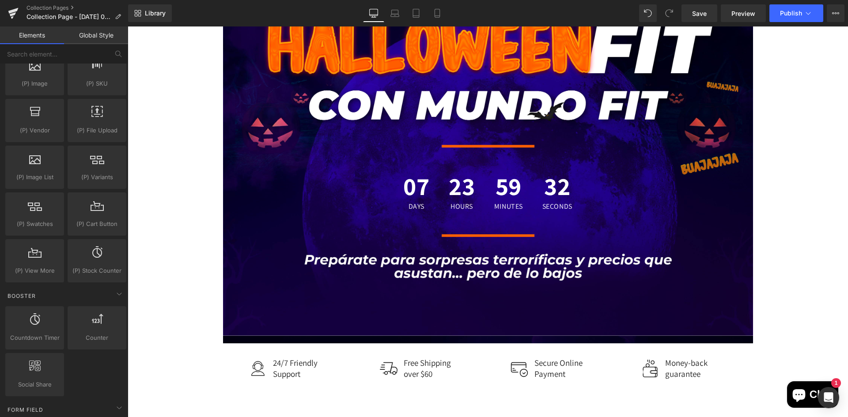
click at [335, 119] on div "07 Days 23 Hours 59 Minutes 32 Seconds Countdown Timer" at bounding box center [488, 127] width 530 height 431
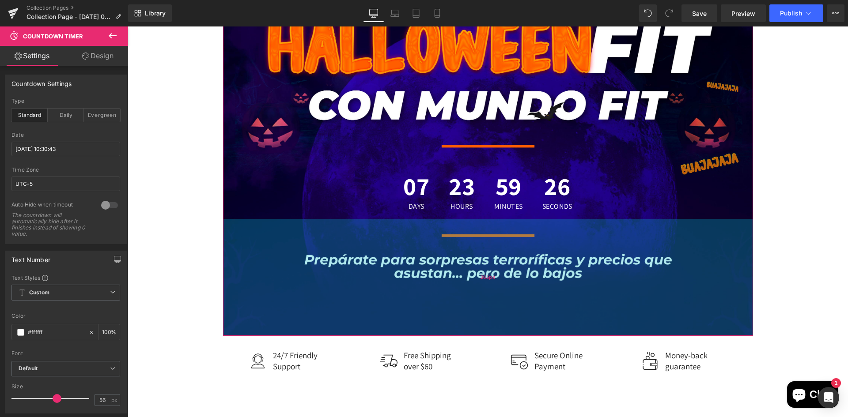
drag, startPoint x: 396, startPoint y: 335, endPoint x: 394, endPoint y: 327, distance: 7.7
click at [394, 327] on div "265px" at bounding box center [488, 277] width 530 height 117
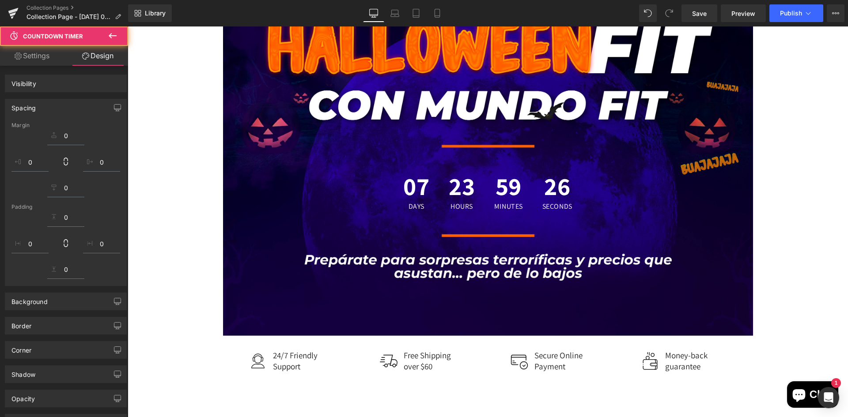
click at [207, 200] on div "07 Days 23 Hours 59 Minutes 26 Seconds Countdown Timer 265px Row Image 24/7 Fri…" at bounding box center [488, 207] width 720 height 590
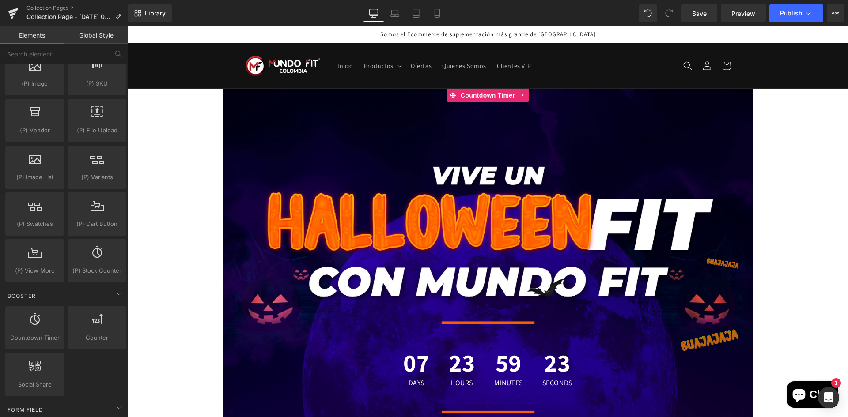
scroll to position [132, 0]
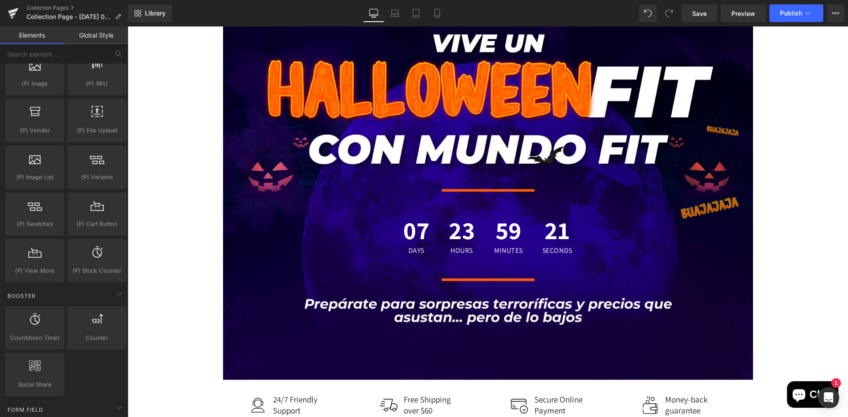
click at [213, 265] on div "07 Days 23 Hours 59 Minutes 21 Seconds Countdown Timer 265px Row Image 24/7 Fri…" at bounding box center [488, 251] width 720 height 590
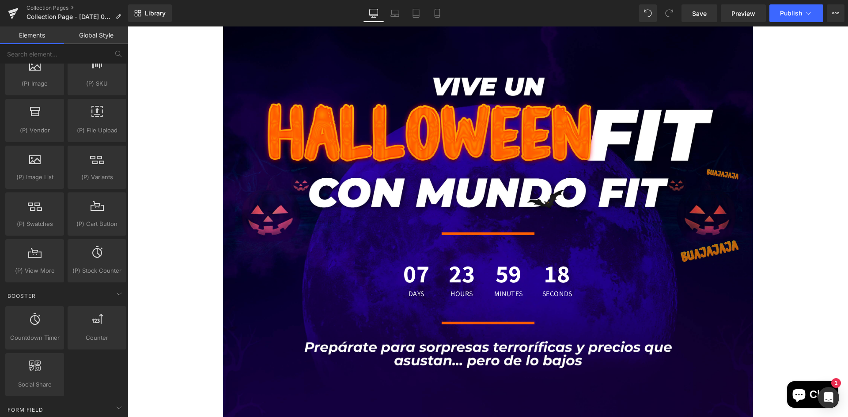
scroll to position [0, 0]
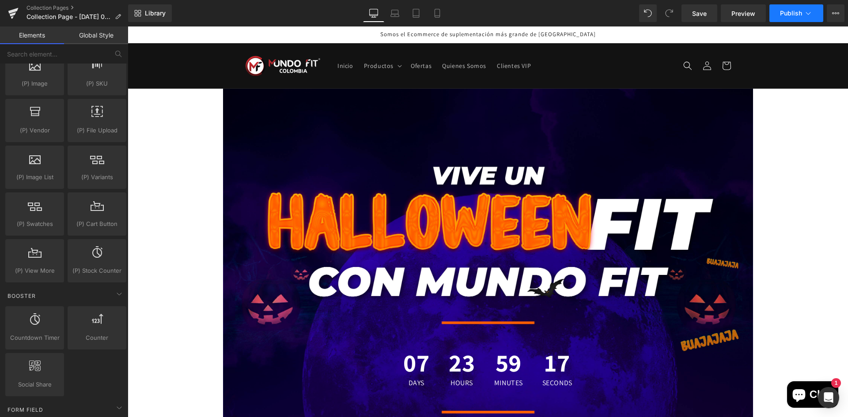
click at [792, 14] on span "Publish" at bounding box center [791, 13] width 22 height 7
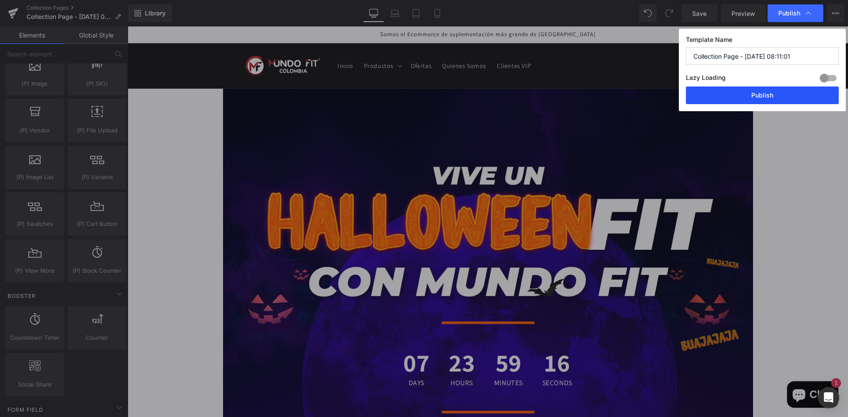
click at [749, 101] on button "Publish" at bounding box center [762, 96] width 153 height 18
